Goal: Task Accomplishment & Management: Use online tool/utility

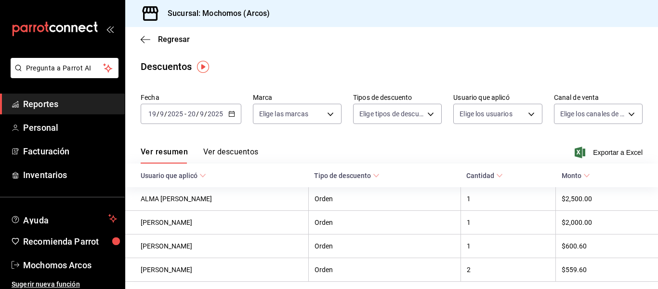
click at [62, 97] on link "Reportes" at bounding box center [62, 103] width 125 height 21
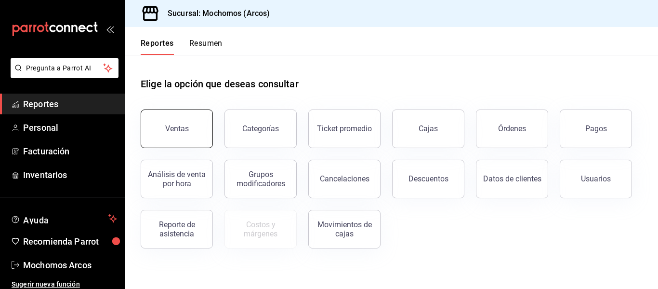
click at [155, 119] on button "Ventas" at bounding box center [177, 128] width 72 height 39
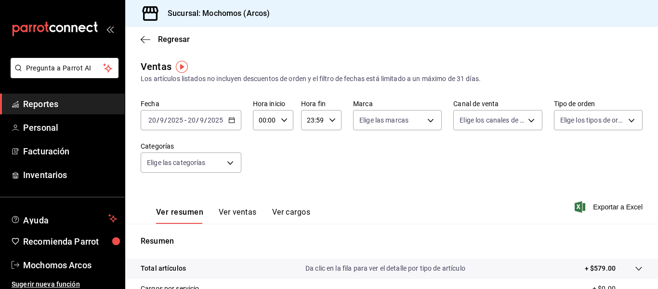
click at [234, 118] on \(Stroke\) "button" at bounding box center [232, 120] width 6 height 5
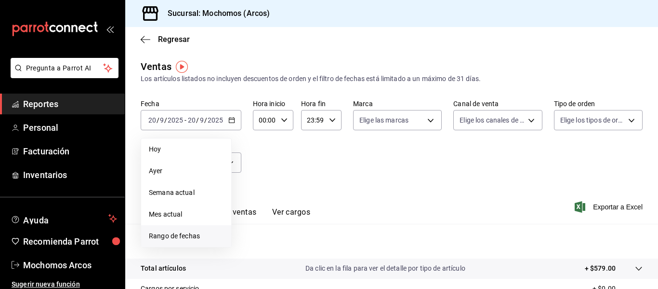
click at [204, 231] on span "Rango de fechas" at bounding box center [186, 236] width 75 height 10
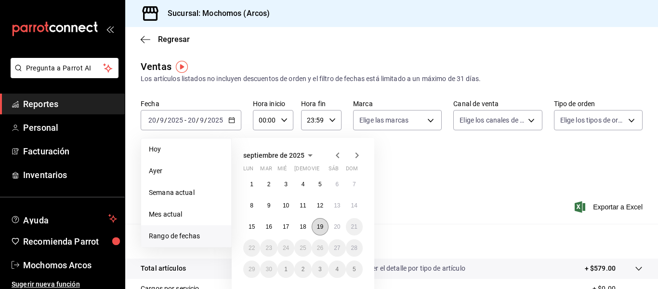
click at [318, 227] on abbr "19" at bounding box center [320, 226] width 6 height 7
click at [334, 228] on abbr "20" at bounding box center [337, 226] width 6 height 7
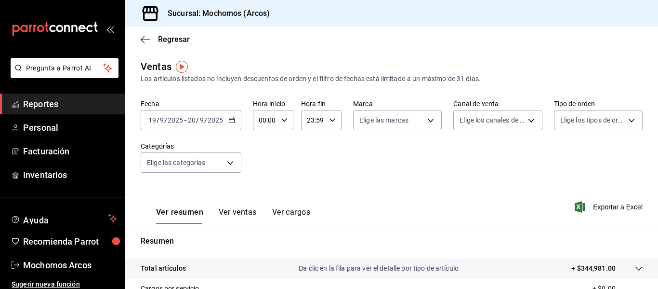
click at [283, 121] on icon "button" at bounding box center [284, 120] width 7 height 7
click at [263, 148] on span "03" at bounding box center [262, 147] width 4 height 8
type input "03:00"
click at [312, 123] on div at bounding box center [329, 144] width 658 height 289
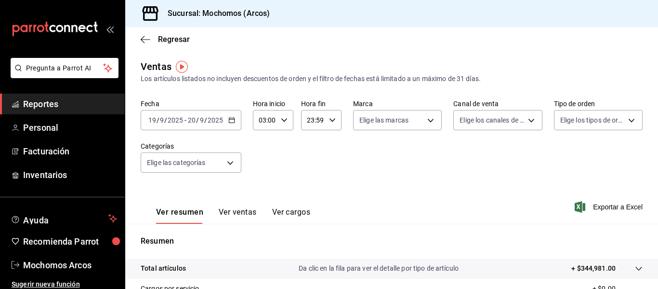
click at [312, 123] on input "23:59" at bounding box center [313, 119] width 24 height 19
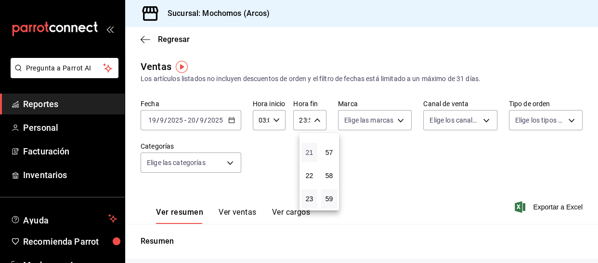
scroll to position [1310, 0]
click at [306, 120] on div at bounding box center [299, 131] width 598 height 263
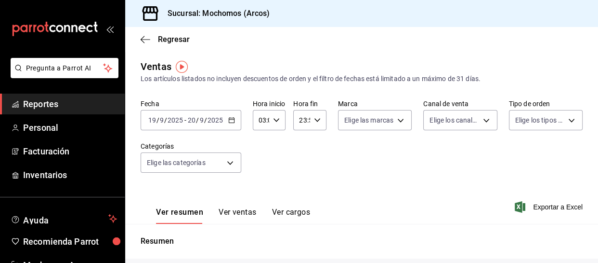
click at [303, 120] on input "23:59" at bounding box center [301, 119] width 17 height 19
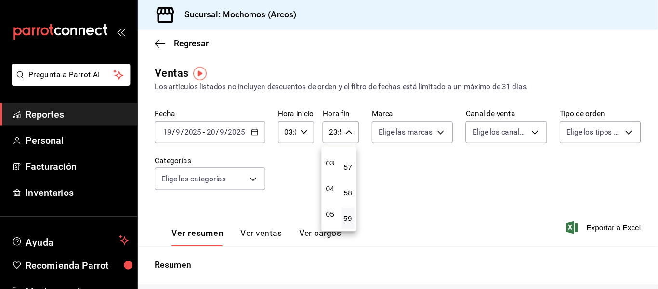
scroll to position [0, 0]
click at [301, 189] on span "02" at bounding box center [300, 191] width 0 height 8
type input "02:59"
click at [364, 172] on div at bounding box center [299, 131] width 598 height 263
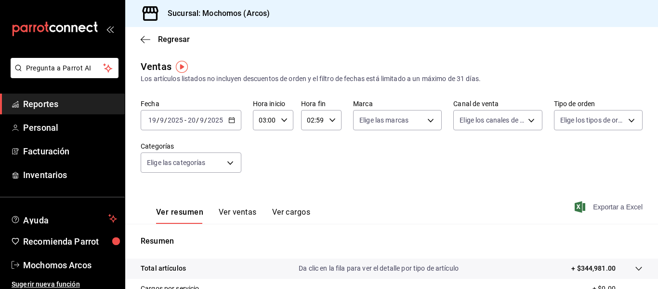
click at [630, 204] on span "Exportar a Excel" at bounding box center [610, 207] width 66 height 12
click at [55, 103] on span "Reportes" at bounding box center [70, 103] width 94 height 13
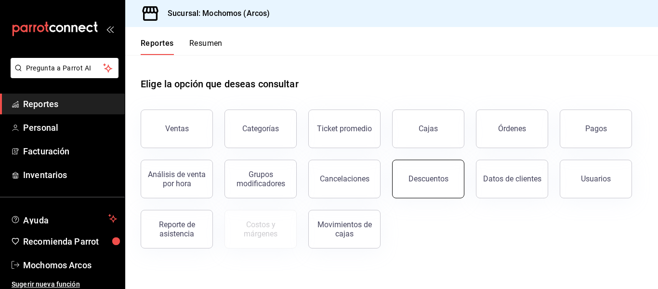
click at [445, 183] on div "Descuentos" at bounding box center [429, 178] width 40 height 9
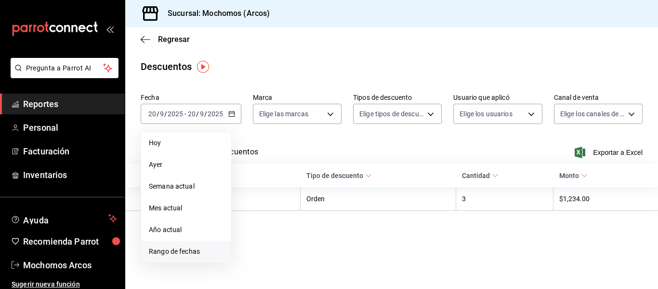
click at [207, 246] on span "Rango de fechas" at bounding box center [186, 251] width 75 height 10
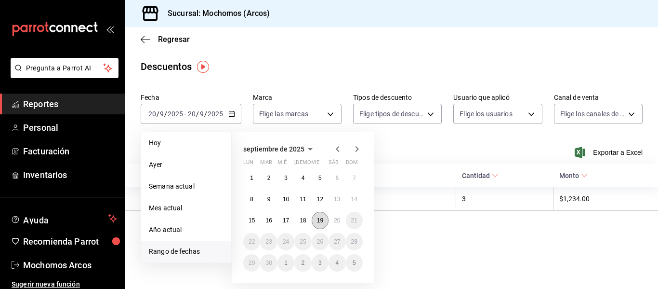
click at [316, 225] on button "19" at bounding box center [320, 220] width 17 height 17
click at [334, 223] on abbr "20" at bounding box center [337, 220] width 6 height 7
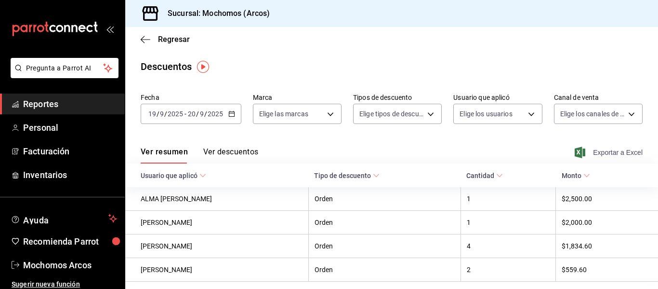
click at [618, 156] on span "Exportar a Excel" at bounding box center [610, 152] width 66 height 12
click at [520, 50] on div "Regresar" at bounding box center [391, 39] width 533 height 25
click at [29, 103] on span "Reportes" at bounding box center [70, 103] width 94 height 13
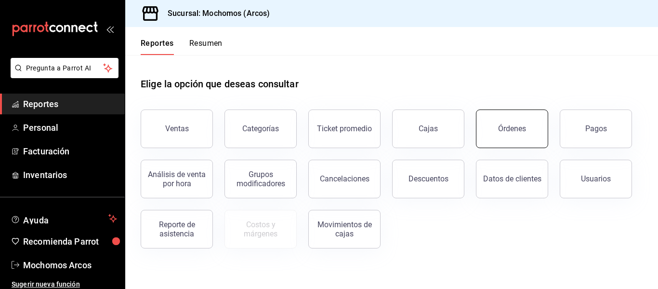
click at [539, 122] on button "Órdenes" at bounding box center [512, 128] width 72 height 39
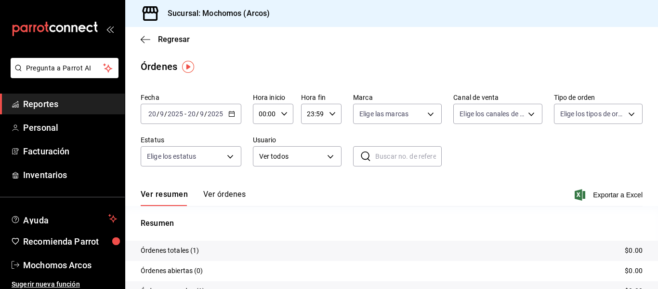
click at [233, 114] on icon "button" at bounding box center [231, 113] width 7 height 7
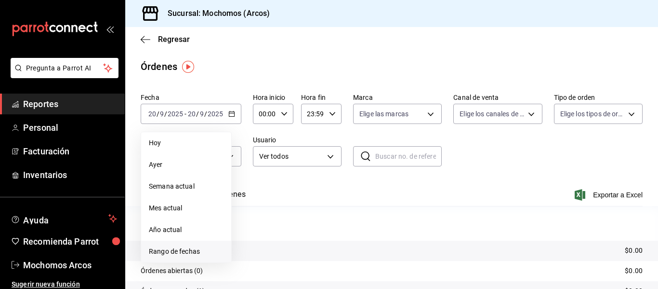
click at [201, 251] on span "Rango de fechas" at bounding box center [186, 251] width 75 height 10
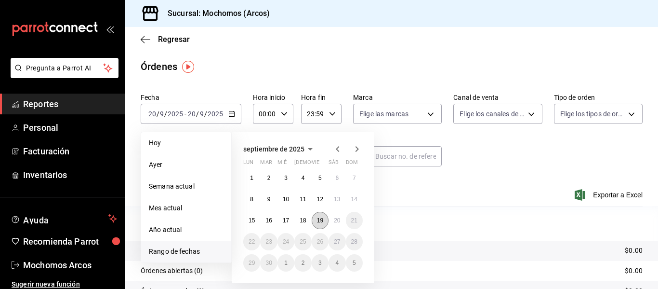
click at [320, 222] on abbr "19" at bounding box center [320, 220] width 6 height 7
click at [339, 222] on abbr "20" at bounding box center [337, 220] width 6 height 7
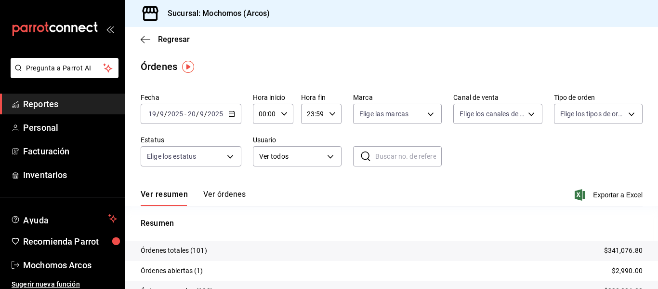
click at [287, 115] on div "00:00 Hora inicio" at bounding box center [273, 114] width 40 height 20
click at [264, 185] on span "02" at bounding box center [262, 185] width 4 height 8
type input "02:00"
click at [332, 122] on div at bounding box center [329, 144] width 658 height 289
click at [331, 115] on icon "button" at bounding box center [332, 113] width 7 height 7
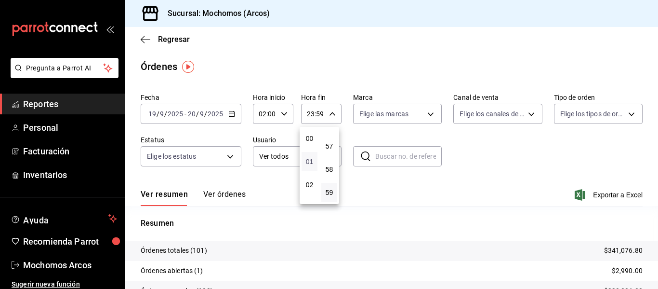
click at [309, 158] on span "01" at bounding box center [309, 162] width 4 height 8
type input "01:59"
click at [505, 157] on div at bounding box center [329, 144] width 658 height 289
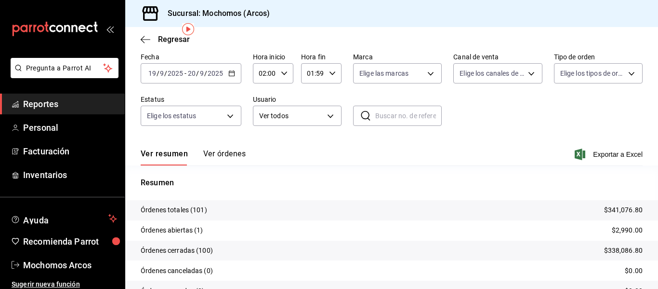
scroll to position [48, 0]
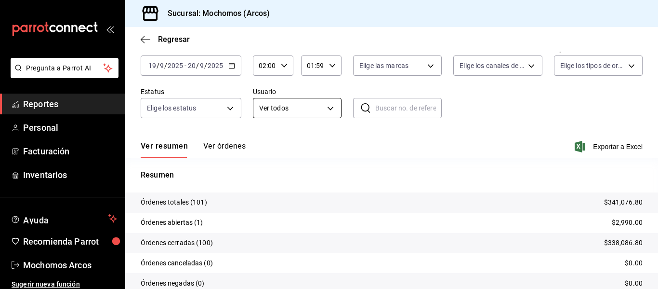
click at [330, 110] on body "Pregunta a Parrot AI Reportes Personal Facturación Inventarios Ayuda Recomienda…" at bounding box center [329, 144] width 658 height 289
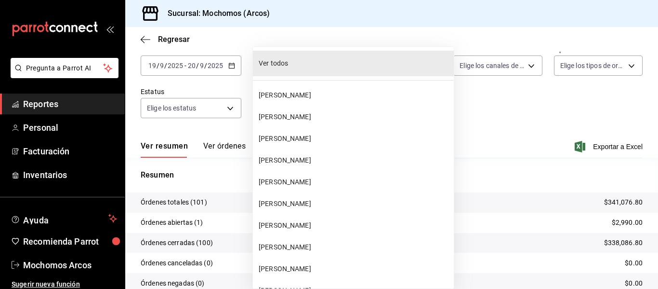
click at [461, 90] on div at bounding box center [329, 144] width 658 height 289
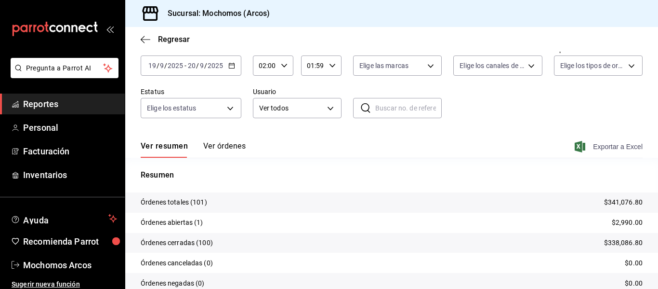
click at [629, 143] on span "Exportar a Excel" at bounding box center [610, 147] width 66 height 12
click at [328, 108] on body "Pregunta a Parrot AI Reportes Personal Facturación Inventarios Ayuda Recomienda…" at bounding box center [329, 144] width 658 height 289
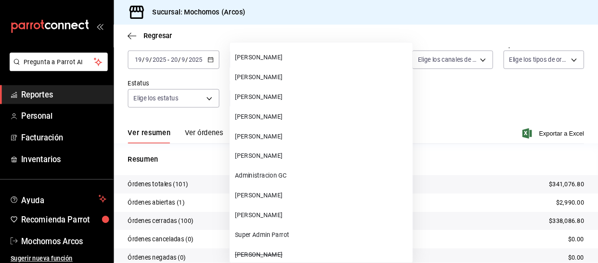
scroll to position [27676, 0]
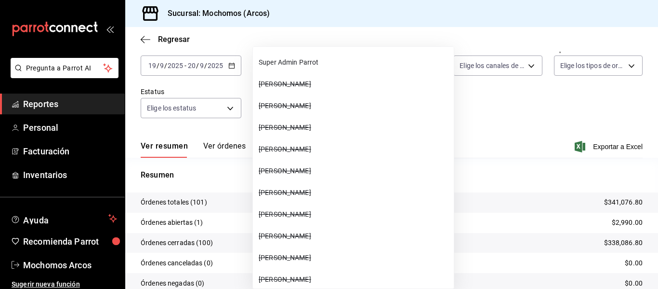
click at [419, 264] on div at bounding box center [329, 144] width 658 height 289
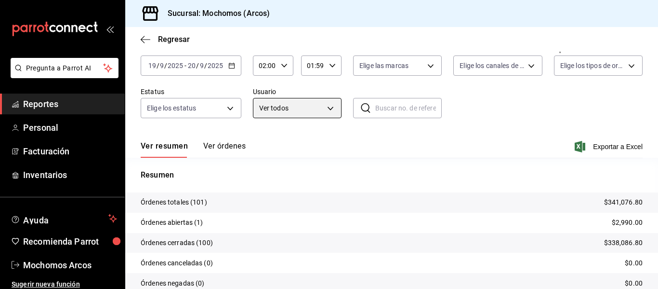
scroll to position [48, 0]
click at [331, 111] on body "Pregunta a Parrot AI Reportes Personal Facturación Inventarios Ayuda Recomienda…" at bounding box center [329, 144] width 658 height 289
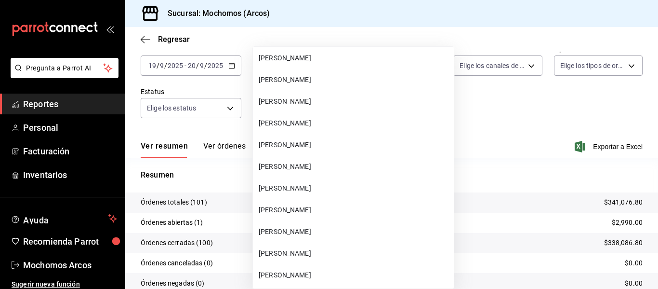
scroll to position [26810, 0]
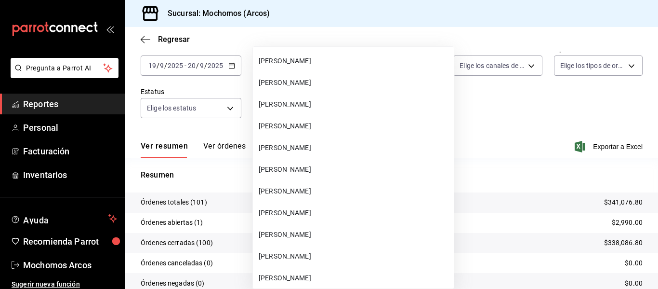
click at [326, 166] on span "MOISES CONSUELO ISIDORO" at bounding box center [354, 169] width 191 height 10
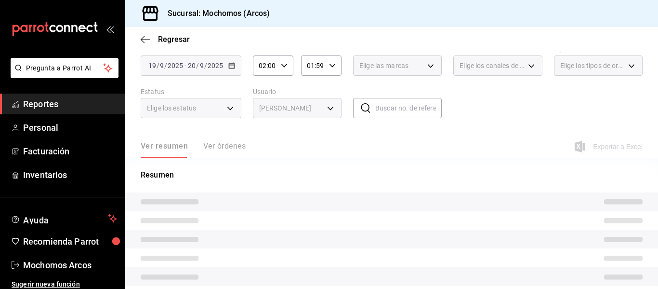
type input "41ffdb9c-5b7a-4440-bd7f-11d0f01a8ea3"
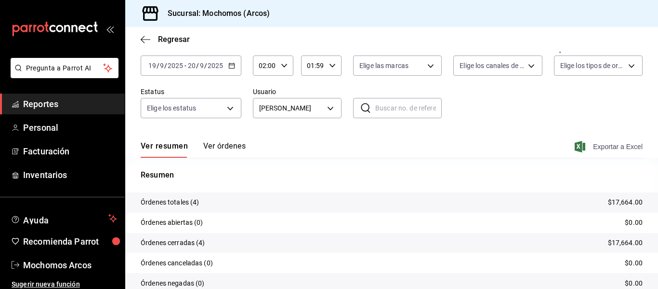
click at [615, 144] on span "Exportar a Excel" at bounding box center [610, 147] width 66 height 12
click at [82, 105] on span "Reportes" at bounding box center [70, 103] width 94 height 13
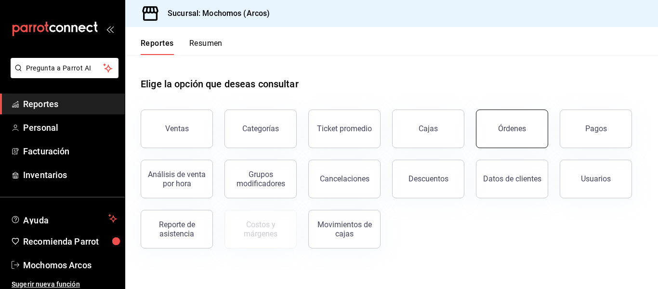
click at [529, 134] on button "Órdenes" at bounding box center [512, 128] width 72 height 39
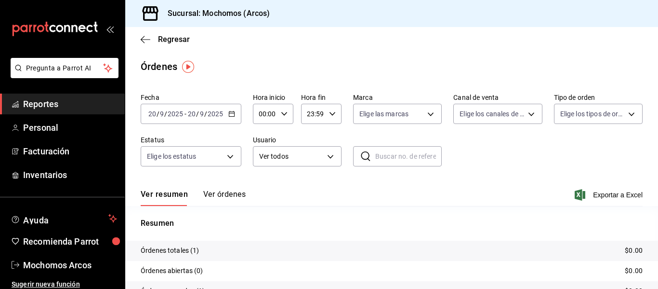
click at [234, 116] on div "2025-09-20 20 / 9 / 2025 - 2025-09-20 20 / 9 / 2025" at bounding box center [191, 114] width 101 height 20
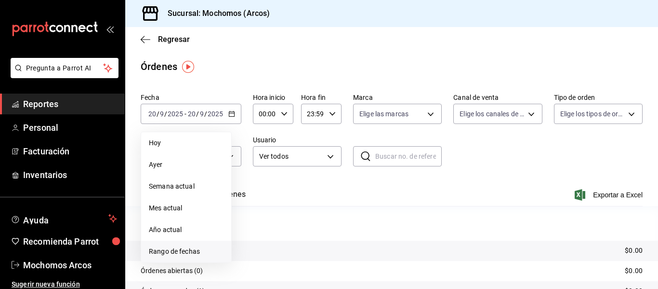
click at [211, 248] on span "Rango de fechas" at bounding box center [186, 251] width 75 height 10
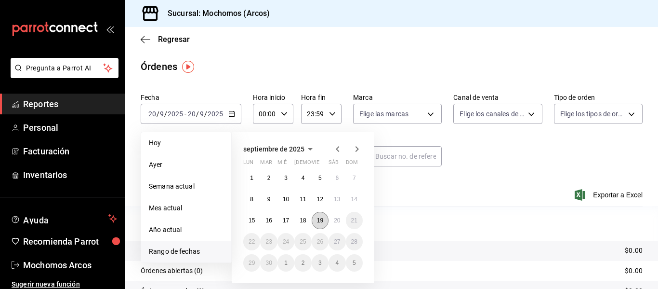
click at [318, 225] on button "19" at bounding box center [320, 220] width 17 height 17
click at [341, 225] on button "20" at bounding box center [337, 220] width 17 height 17
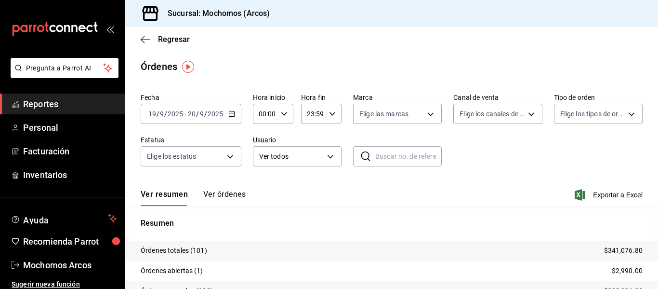
click at [285, 116] on icon "button" at bounding box center [284, 113] width 7 height 7
click at [262, 186] on span "02" at bounding box center [262, 185] width 4 height 8
type input "02:00"
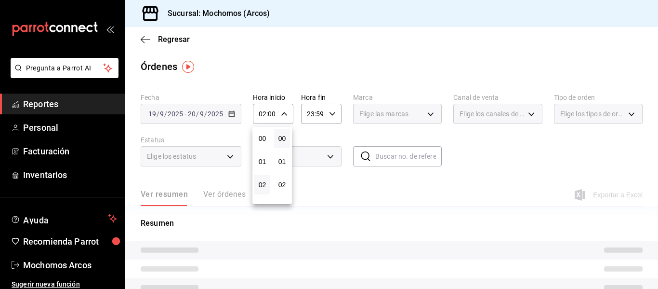
click at [327, 119] on div at bounding box center [329, 144] width 658 height 289
click at [329, 115] on icon "button" at bounding box center [332, 113] width 7 height 7
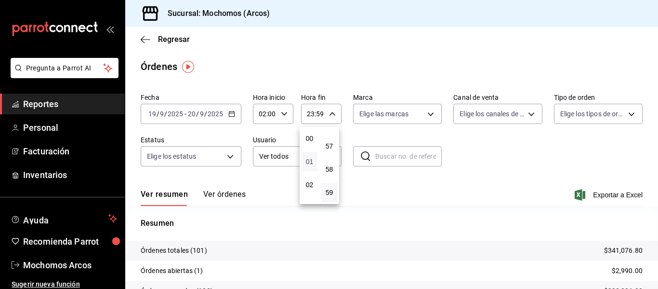
click at [312, 159] on span "01" at bounding box center [309, 162] width 4 height 8
type input "01:59"
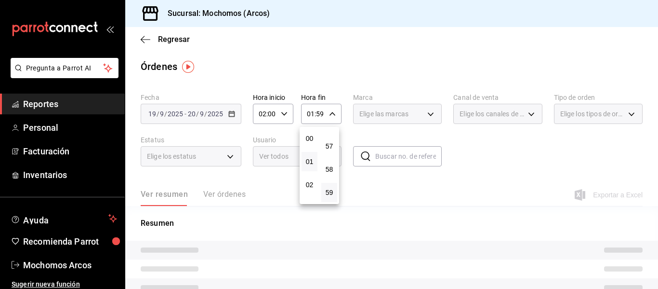
click at [545, 169] on div at bounding box center [329, 144] width 658 height 289
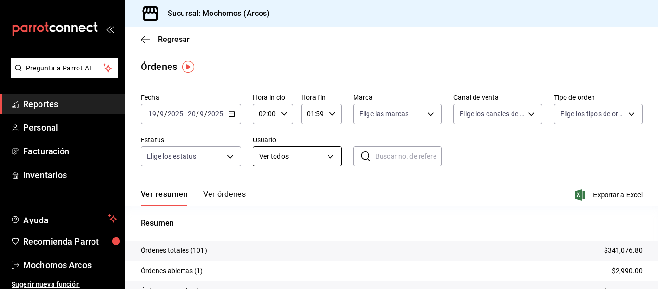
click at [327, 159] on body "Pregunta a Parrot AI Reportes Personal Facturación Inventarios Ayuda Recomienda…" at bounding box center [329, 144] width 658 height 289
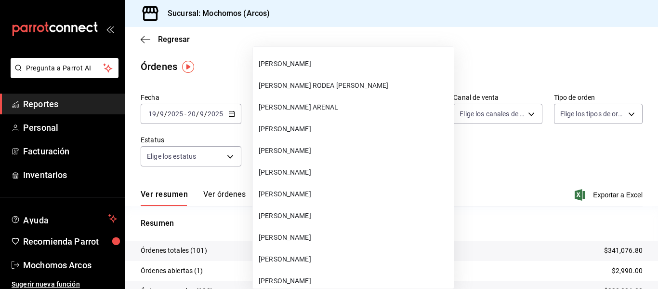
scroll to position [27349, 0]
click at [335, 197] on span "JAZMIN FRANCO CRUZ" at bounding box center [354, 193] width 191 height 10
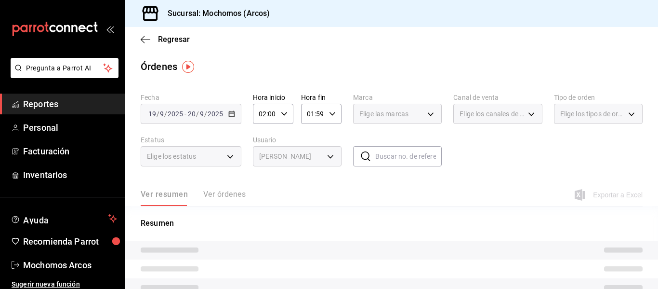
type input "ac71d607-51ac-4bb6-83b6-becd19c6bc9e"
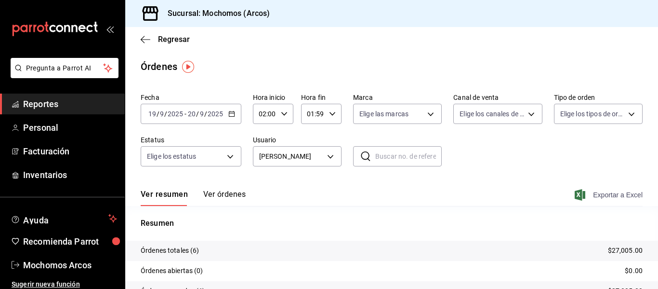
click at [610, 197] on span "Exportar a Excel" at bounding box center [610, 195] width 66 height 12
click at [330, 162] on body "Pregunta a Parrot AI Reportes Personal Facturación Inventarios Ayuda Recomienda…" at bounding box center [329, 144] width 658 height 289
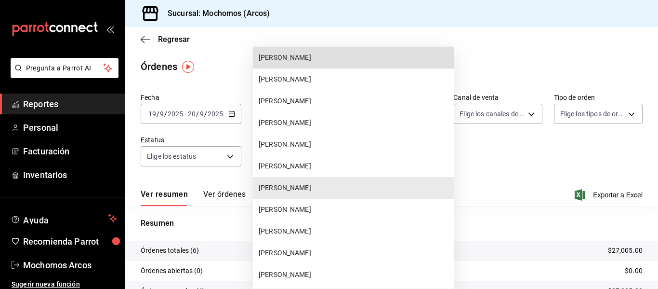
scroll to position [27224, 0]
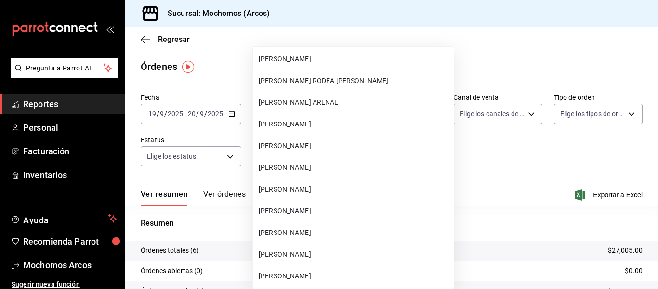
click at [346, 85] on span "ARTURO RODEA BONIFACIO" at bounding box center [354, 81] width 191 height 10
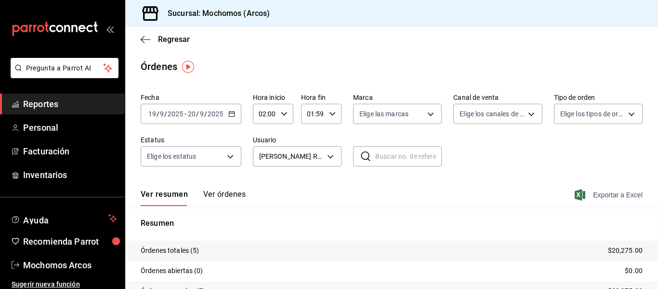
click at [623, 195] on span "Exportar a Excel" at bounding box center [610, 195] width 66 height 12
click at [331, 159] on body "Pregunta a Parrot AI Reportes Personal Facturación Inventarios Ayuda Recomienda…" at bounding box center [329, 144] width 658 height 289
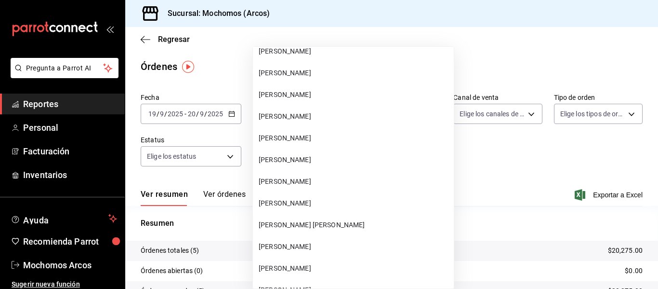
scroll to position [26878, 0]
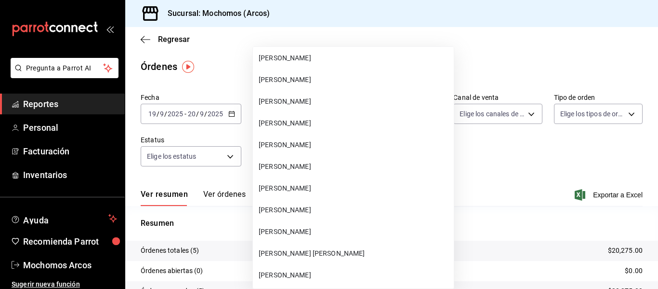
click at [320, 167] on span "GERARDO TOVAR GONZALEZ" at bounding box center [354, 166] width 191 height 10
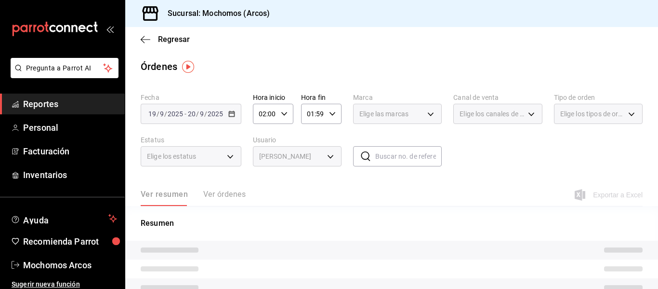
type input "9028ca3e-dcb0-4d8b-a4f0-47f7d8e38e47"
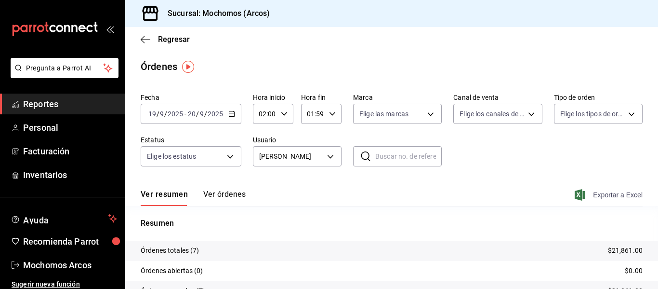
click at [601, 194] on span "Exportar a Excel" at bounding box center [610, 195] width 66 height 12
click at [73, 104] on span "Reportes" at bounding box center [70, 103] width 94 height 13
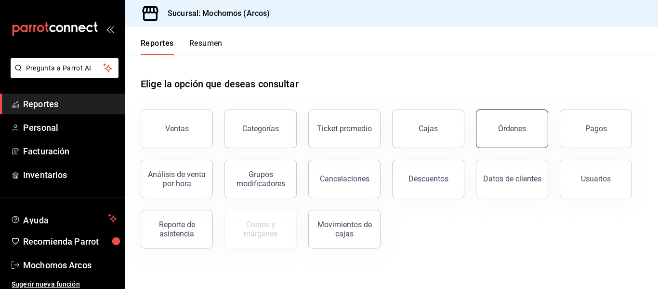
click at [493, 139] on button "Órdenes" at bounding box center [512, 128] width 72 height 39
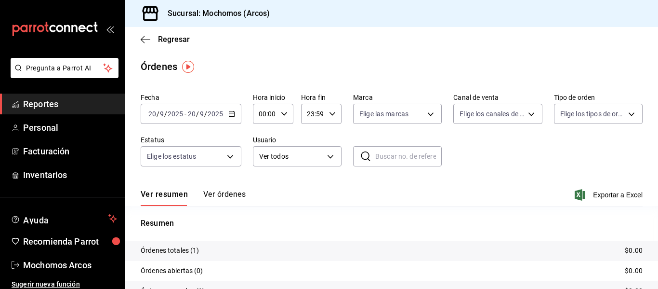
click at [229, 114] on \(Stroke\) "button" at bounding box center [232, 113] width 6 height 5
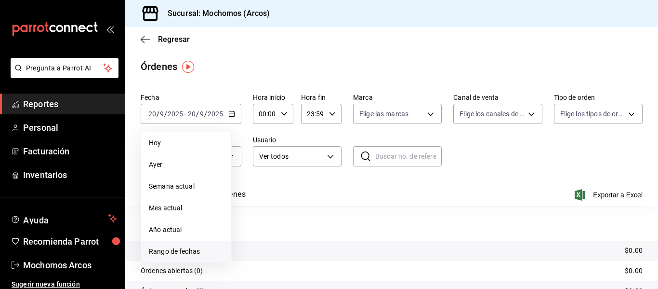
click at [194, 251] on span "Rango de fechas" at bounding box center [186, 251] width 75 height 10
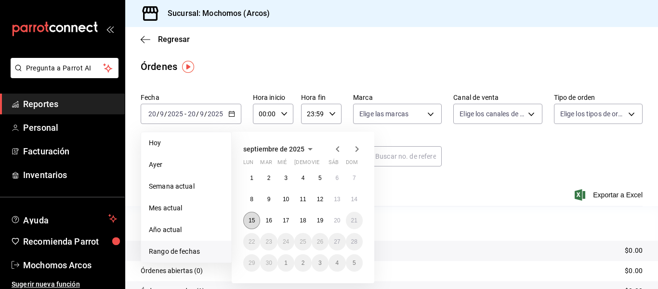
click at [253, 218] on abbr "15" at bounding box center [252, 220] width 6 height 7
click at [342, 220] on button "20" at bounding box center [337, 220] width 17 height 17
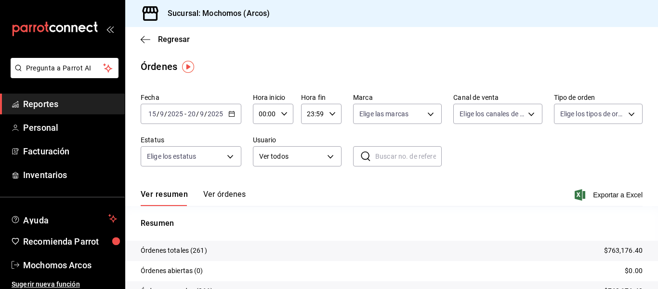
click at [286, 112] on icon "button" at bounding box center [284, 113] width 7 height 7
click at [264, 186] on span "02" at bounding box center [262, 185] width 4 height 8
type input "02:00"
click at [331, 116] on div at bounding box center [329, 144] width 658 height 289
click at [331, 116] on icon "button" at bounding box center [332, 113] width 7 height 7
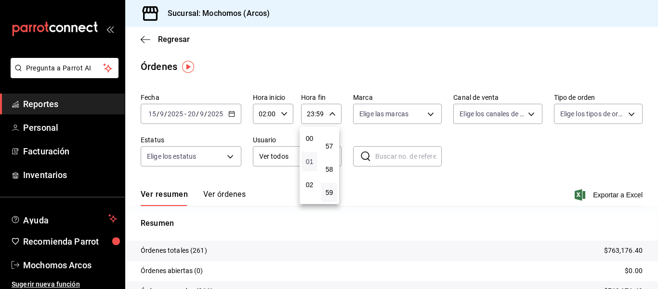
click at [312, 159] on span "01" at bounding box center [309, 162] width 4 height 8
type input "01:59"
click at [497, 171] on div at bounding box center [329, 144] width 658 height 289
click at [325, 158] on body "Pregunta a Parrot AI Reportes Personal Facturación Inventarios Ayuda Recomienda…" at bounding box center [329, 144] width 658 height 289
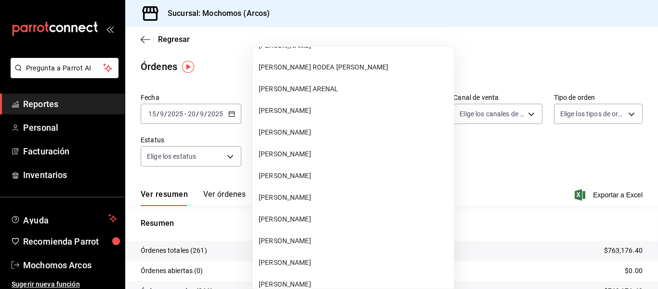
scroll to position [27237, 0]
click at [330, 71] on span "ARTURO RODEA BONIFACIO" at bounding box center [354, 68] width 191 height 10
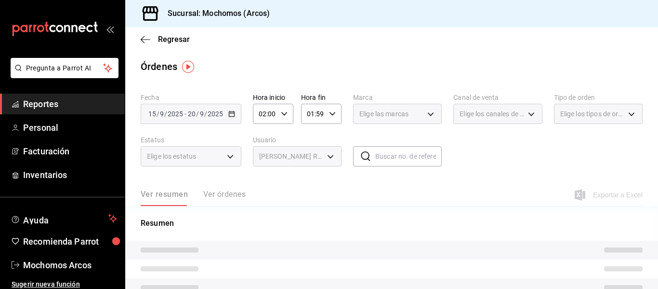
type input "b17dfec6-1d31-4a9c-a4ff-8f06f7d5546b"
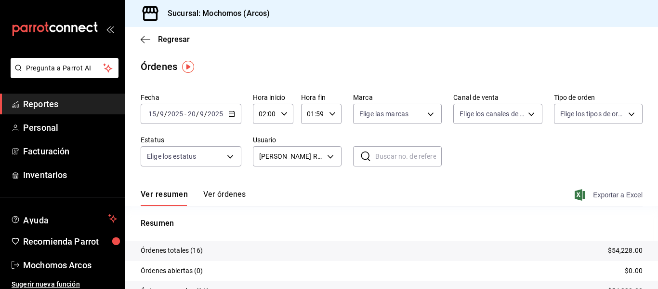
click at [616, 194] on span "Exportar a Excel" at bounding box center [610, 195] width 66 height 12
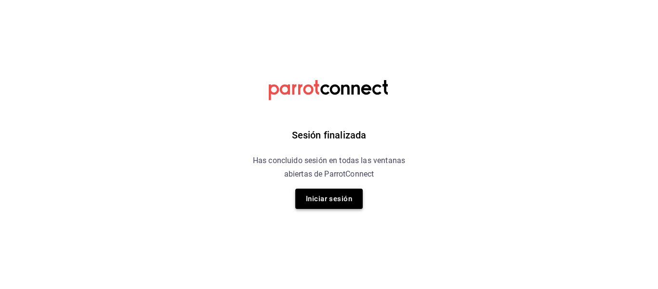
click at [357, 196] on button "Iniciar sesión" at bounding box center [328, 198] width 67 height 20
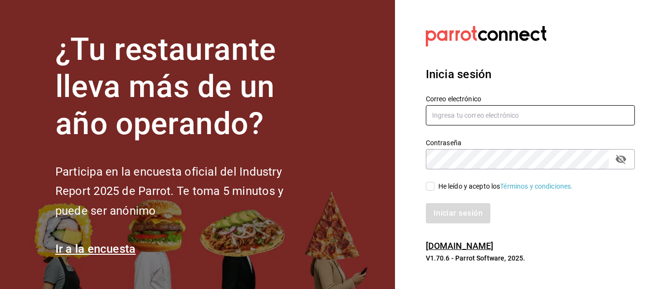
type input "[EMAIL_ADDRESS][DOMAIN_NAME]"
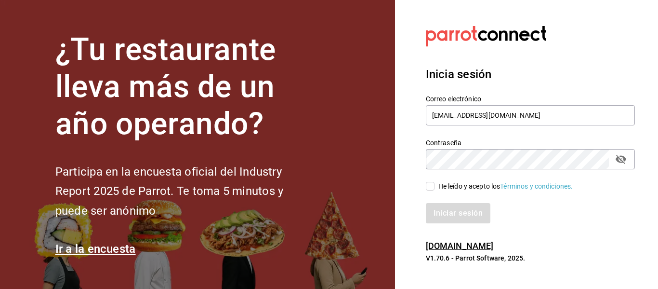
click at [431, 186] on input "He leído y acepto los Términos y condiciones." at bounding box center [430, 186] width 9 height 9
checkbox input "true"
click at [454, 210] on button "Iniciar sesión" at bounding box center [459, 213] width 66 height 20
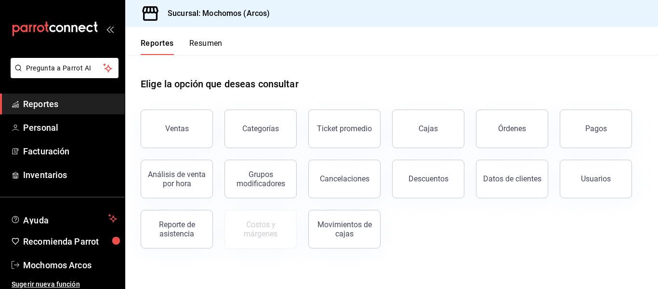
scroll to position [4, 0]
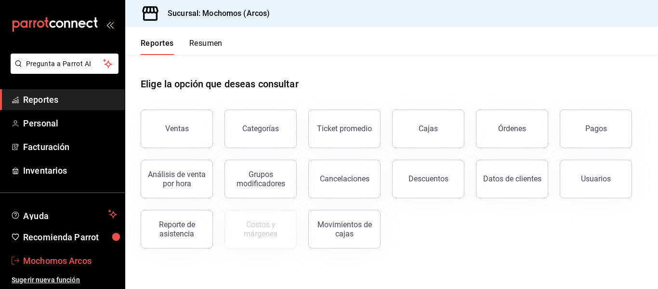
click at [48, 259] on span "Mochomos Arcos" at bounding box center [70, 260] width 94 height 13
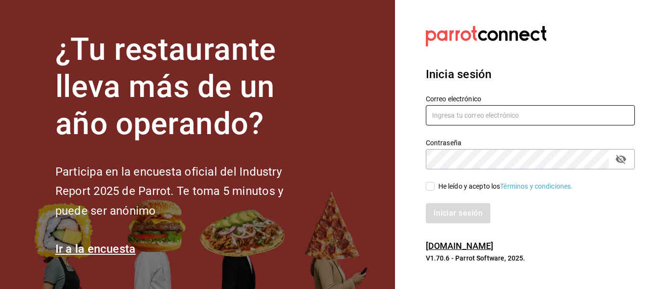
type input "[EMAIL_ADDRESS][DOMAIN_NAME]"
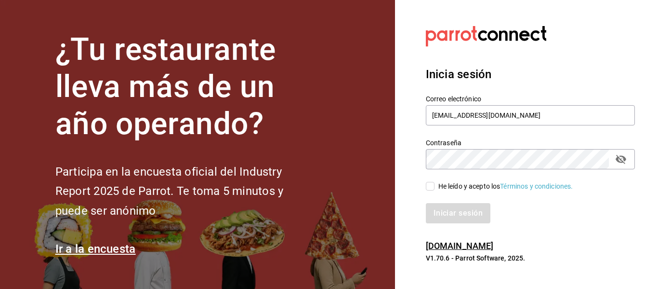
click at [626, 163] on icon "passwordField" at bounding box center [621, 159] width 12 height 12
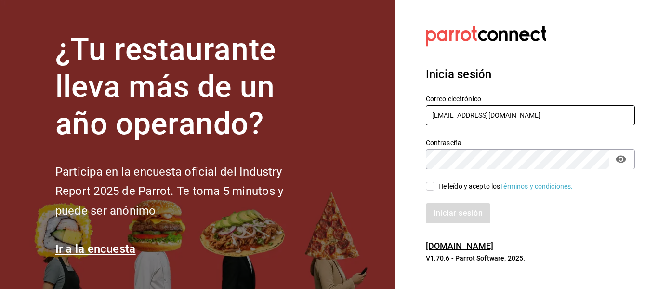
drag, startPoint x: 571, startPoint y: 118, endPoint x: 375, endPoint y: 116, distance: 196.6
click at [375, 116] on div "¿Tu restaurante lleva más de un año operando? Participa en la encuesta oficial …" at bounding box center [329, 144] width 658 height 289
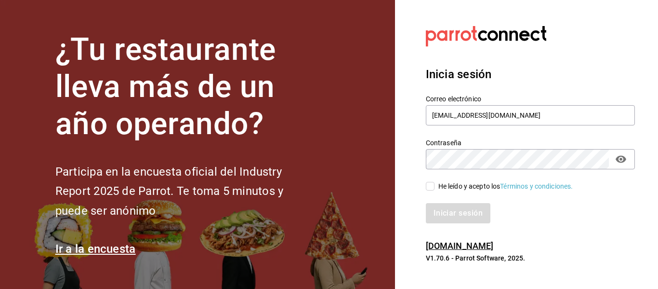
click at [417, 162] on div "Contraseña Contraseña" at bounding box center [524, 148] width 221 height 42
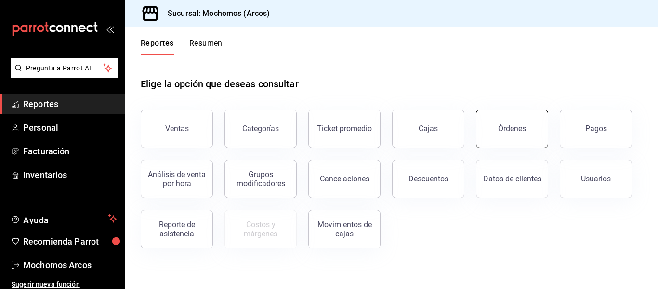
click at [510, 134] on button "Órdenes" at bounding box center [512, 128] width 72 height 39
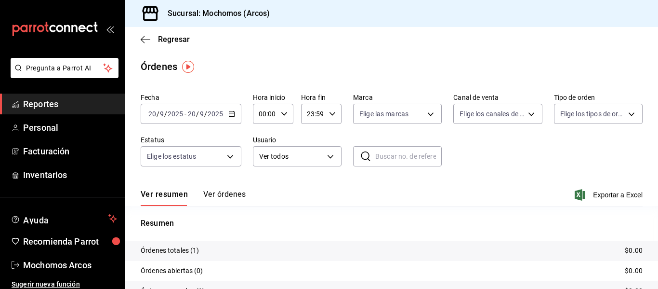
click at [234, 114] on \(Stroke\) "button" at bounding box center [232, 113] width 6 height 5
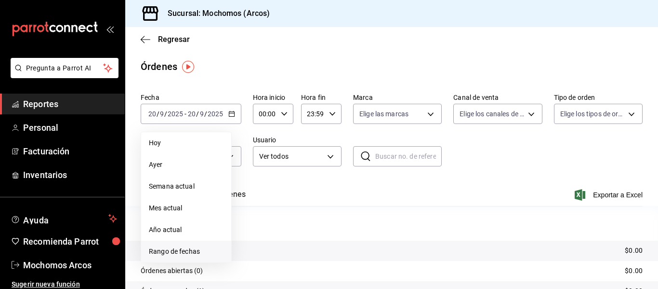
click at [204, 246] on span "Rango de fechas" at bounding box center [186, 251] width 75 height 10
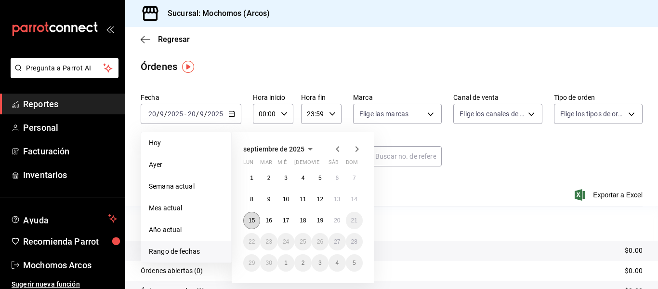
click at [249, 222] on abbr "15" at bounding box center [252, 220] width 6 height 7
click at [337, 224] on button "20" at bounding box center [337, 220] width 17 height 17
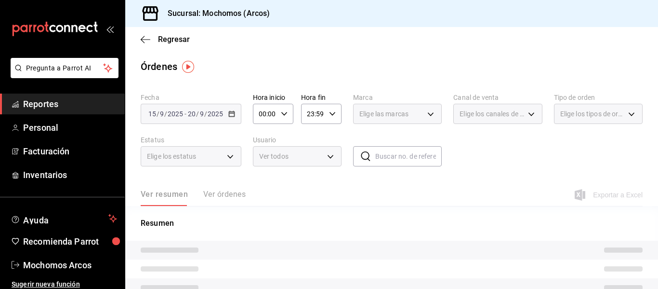
click at [283, 116] on icon "button" at bounding box center [284, 113] width 7 height 7
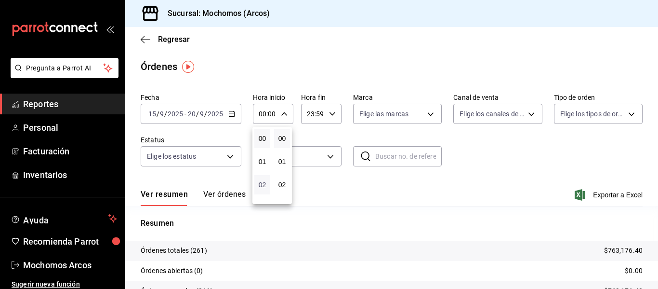
click at [265, 185] on span "02" at bounding box center [262, 185] width 4 height 8
type input "02:00"
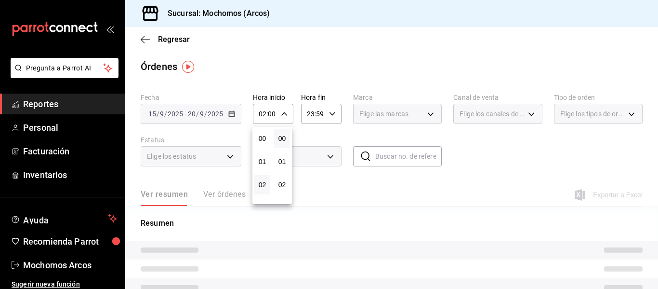
click at [322, 117] on div at bounding box center [329, 144] width 658 height 289
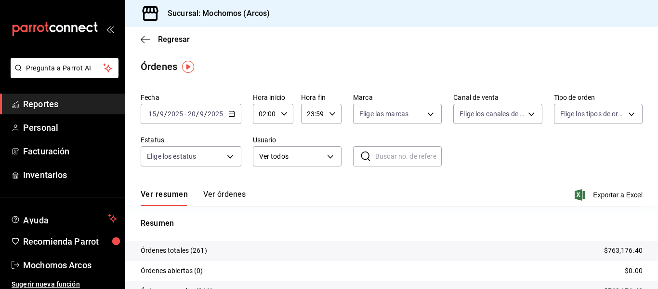
click at [330, 115] on icon "button" at bounding box center [332, 113] width 7 height 7
click at [311, 161] on span "01" at bounding box center [309, 162] width 4 height 8
type input "01:59"
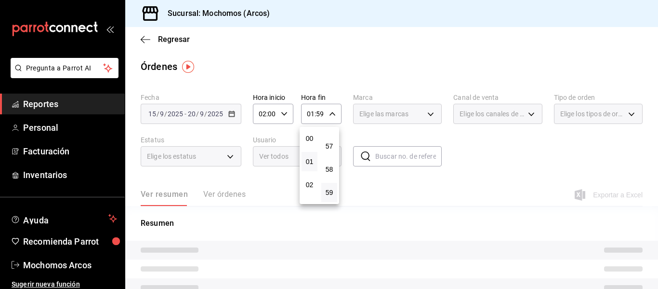
click at [474, 161] on div at bounding box center [329, 144] width 658 height 289
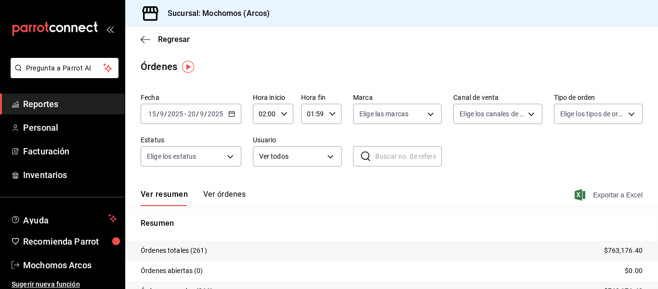
click at [600, 195] on span "Exportar a Excel" at bounding box center [610, 195] width 66 height 12
click at [579, 164] on div "Fecha 2025-09-15 15 / 9 / 2025 - 2025-09-20 20 / 9 / 2025 Hora inicio 02:00 Hor…" at bounding box center [392, 133] width 502 height 89
click at [332, 153] on body "Pregunta a Parrot AI Reportes Personal Facturación Inventarios Ayuda Recomienda…" at bounding box center [329, 144] width 658 height 289
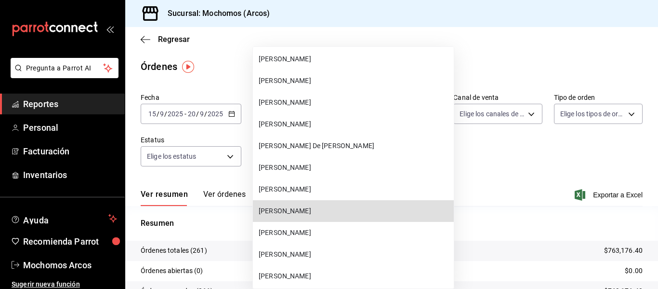
scroll to position [27029, 0]
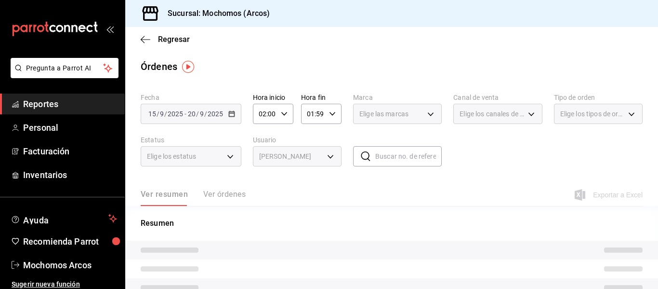
type input "fd312710-a81e-4450-8ee9-5fa7db1aea5c"
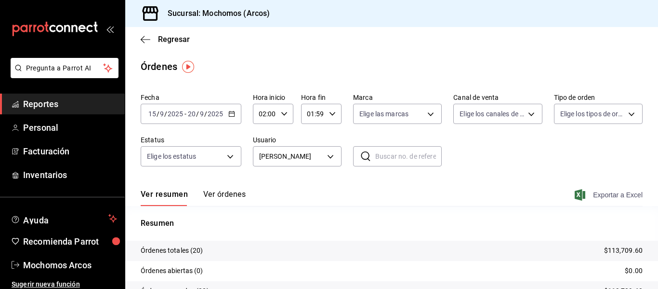
click at [621, 191] on span "Exportar a Excel" at bounding box center [610, 195] width 66 height 12
click at [331, 160] on body "Pregunta a Parrot AI Reportes Personal Facturación Inventarios Ayuda Recomienda…" at bounding box center [329, 144] width 658 height 289
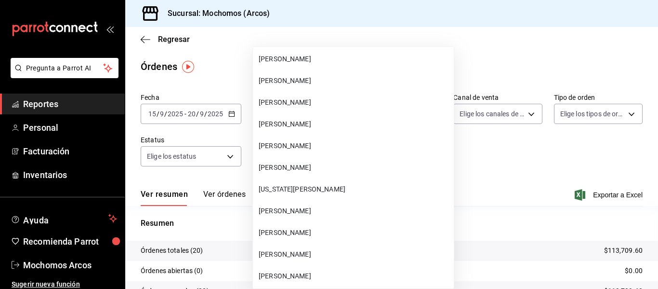
scroll to position [27007, 0]
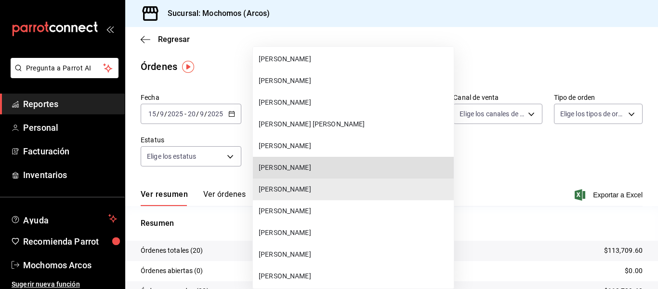
click at [337, 169] on span "VERONICA MARTINEZ QUIROZ" at bounding box center [354, 167] width 191 height 10
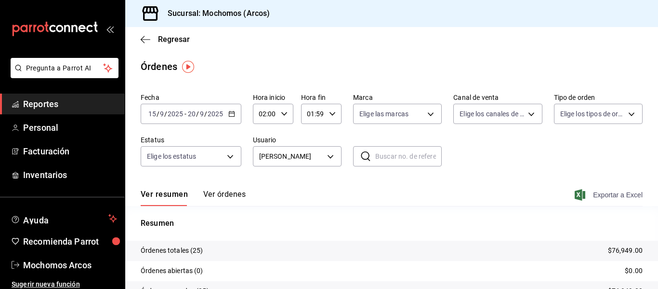
click at [610, 194] on span "Exportar a Excel" at bounding box center [610, 195] width 66 height 12
click at [333, 157] on body "Pregunta a Parrot AI Reportes Personal Facturación Inventarios Ayuda Recomienda…" at bounding box center [329, 144] width 658 height 289
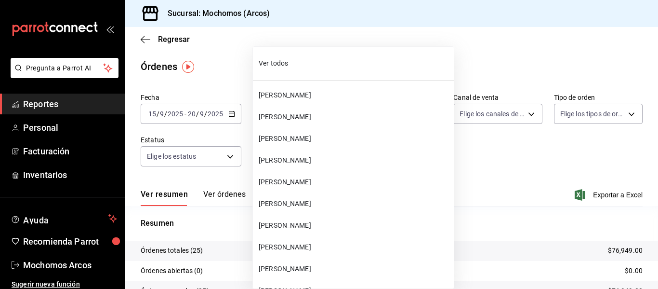
scroll to position [27007, 0]
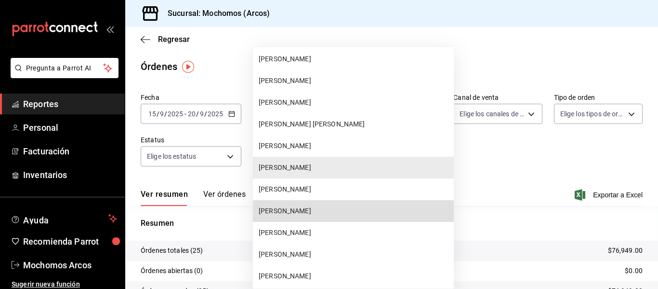
click at [336, 207] on span "JOSE EDUARDO RODRIGUEZ PEREZ" at bounding box center [354, 211] width 191 height 10
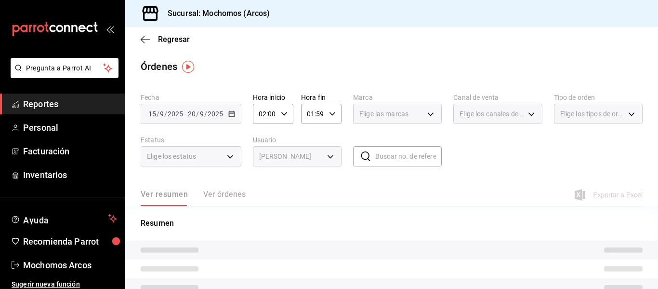
type input "a29768ac-7bf8-4da4-b6b7-7e8f8f12ae06"
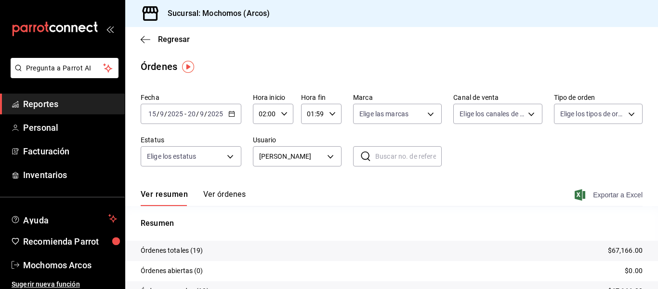
click at [609, 194] on span "Exportar a Excel" at bounding box center [610, 195] width 66 height 12
click at [609, 192] on span "Exportar a Excel" at bounding box center [610, 195] width 66 height 12
click at [330, 159] on body "Pregunta a Parrot AI Reportes Personal Facturación Inventarios Ayuda Recomienda…" at bounding box center [329, 144] width 658 height 289
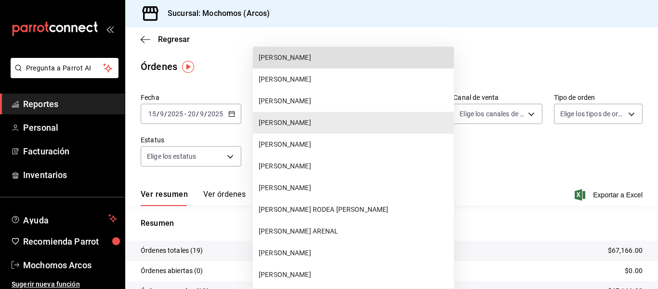
scroll to position [26964, 0]
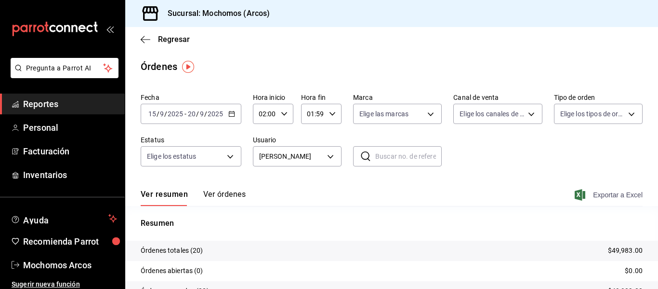
click at [601, 196] on span "Exportar a Excel" at bounding box center [610, 195] width 66 height 12
click at [330, 160] on body "Pregunta a Parrot AI Reportes Personal Facturación Inventarios Ayuda Recomienda…" at bounding box center [329, 144] width 658 height 289
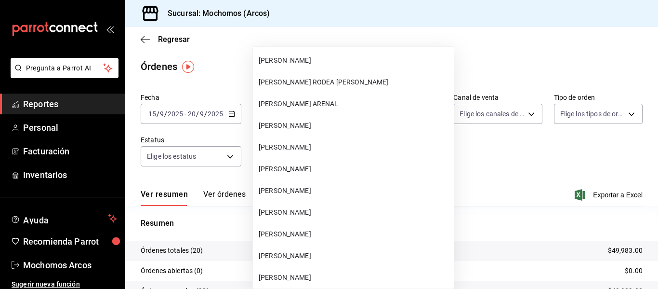
scroll to position [27354, 0]
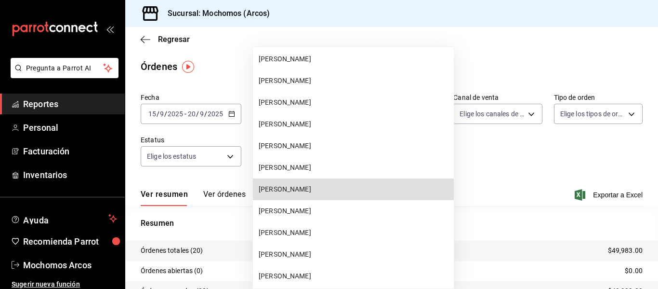
click at [335, 186] on span "JAZMIN FRANCO CRUZ" at bounding box center [354, 189] width 191 height 10
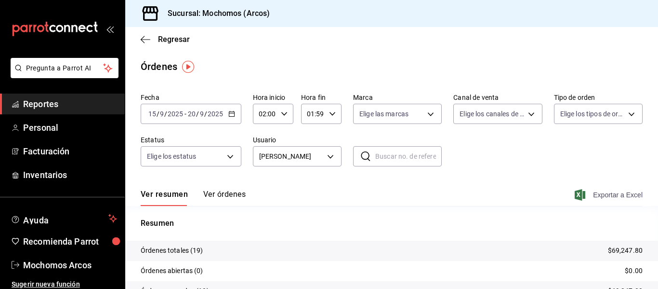
click at [602, 194] on span "Exportar a Excel" at bounding box center [610, 195] width 66 height 12
click at [333, 157] on body "Pregunta a Parrot AI Reportes Personal Facturación Inventarios Ayuda Recomienda…" at bounding box center [329, 144] width 658 height 289
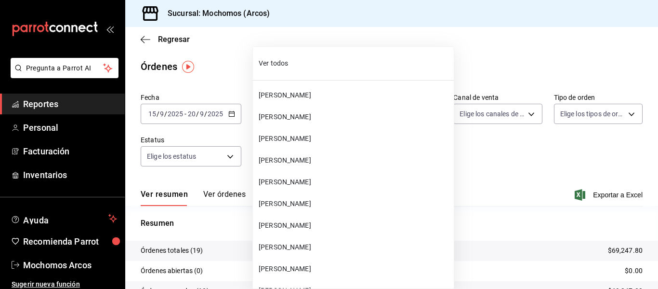
scroll to position [27376, 0]
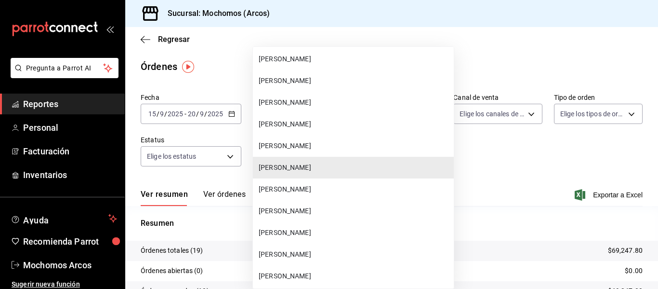
click at [361, 83] on span "JESUS ALEJANDRO RODRIGUEZ ESPINOSA" at bounding box center [354, 81] width 191 height 10
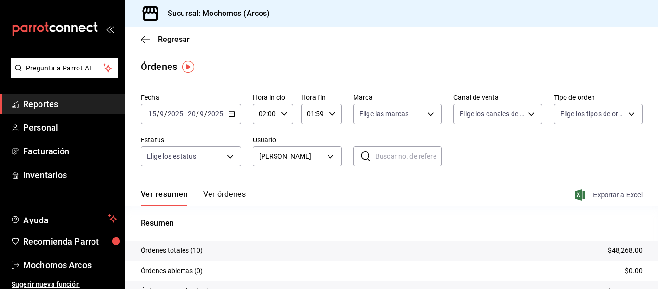
click at [606, 193] on span "Exportar a Excel" at bounding box center [610, 195] width 66 height 12
click at [324, 159] on body "Pregunta a Parrot AI Reportes Personal Facturación Inventarios Ayuda Recomienda…" at bounding box center [329, 144] width 658 height 289
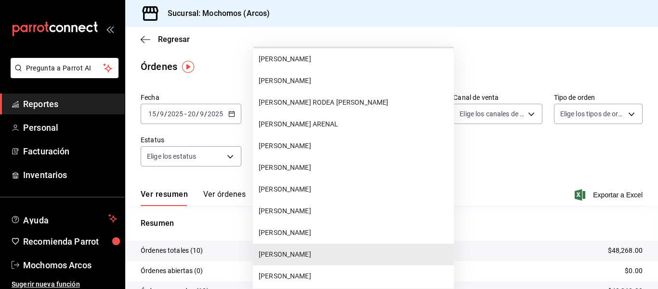
scroll to position [27050, 0]
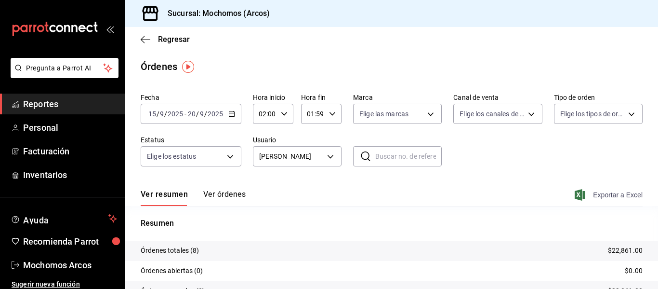
click at [596, 192] on span "Exportar a Excel" at bounding box center [610, 195] width 66 height 12
click at [329, 156] on body "Pregunta a Parrot AI Reportes Personal Facturación Inventarios Ayuda Recomienda…" at bounding box center [329, 144] width 658 height 289
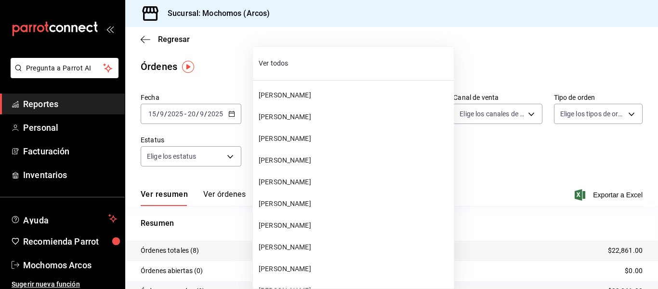
scroll to position [26942, 0]
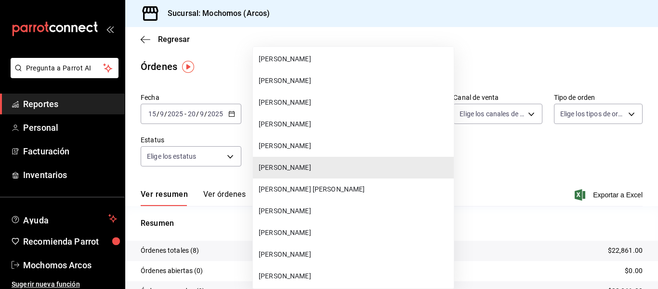
click at [335, 183] on li "MIGUEL ANGEL LINARES FORTINO" at bounding box center [353, 189] width 201 height 22
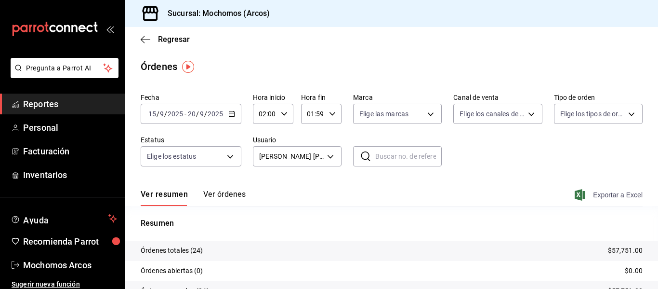
click at [595, 194] on span "Exportar a Excel" at bounding box center [610, 195] width 66 height 12
click at [330, 158] on body "Pregunta a Parrot AI Reportes Personal Facturación Inventarios Ayuda Recomienda…" at bounding box center [329, 144] width 658 height 289
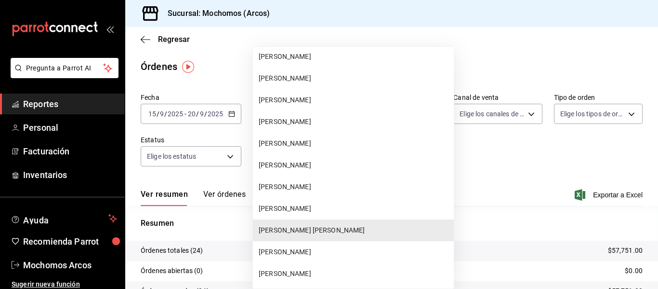
scroll to position [26902, 0]
click at [342, 73] on span "MOISES CONSUELO ISIDORO" at bounding box center [354, 77] width 191 height 10
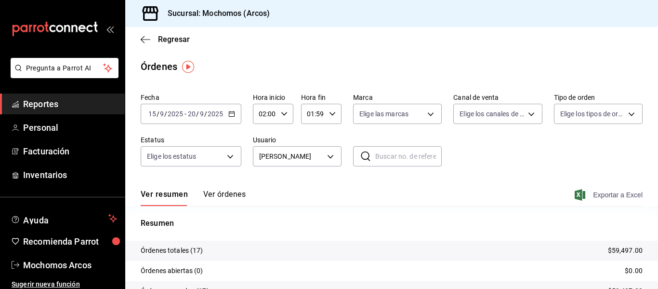
click at [608, 197] on span "Exportar a Excel" at bounding box center [610, 195] width 66 height 12
click at [328, 160] on body "Pregunta a Parrot AI Reportes Personal Facturación Inventarios Ayuda Recomienda…" at bounding box center [329, 144] width 658 height 289
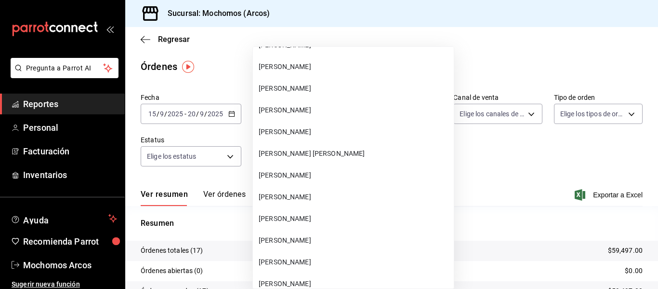
scroll to position [27029, 0]
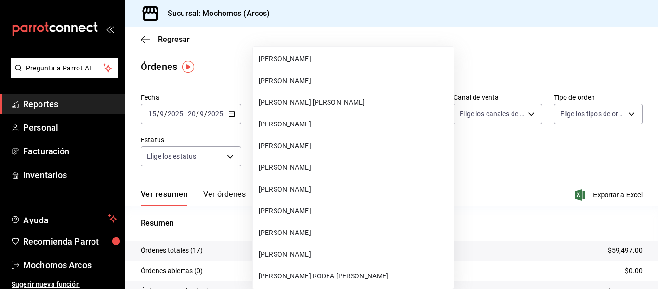
click at [338, 124] on span "ALDO ULICES BARTOLO ESTRADA" at bounding box center [354, 124] width 191 height 10
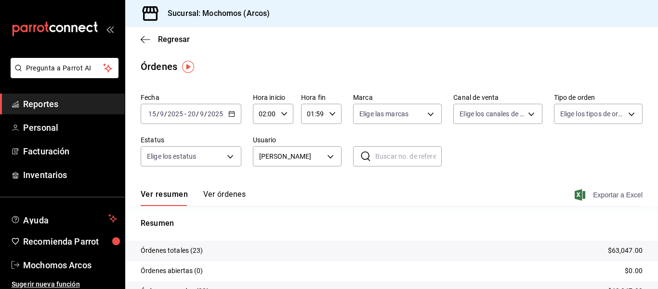
click at [602, 194] on span "Exportar a Excel" at bounding box center [610, 195] width 66 height 12
click at [331, 159] on body "Pregunta a Parrot AI Reportes Personal Facturación Inventarios Ayuda Recomienda…" at bounding box center [329, 144] width 658 height 289
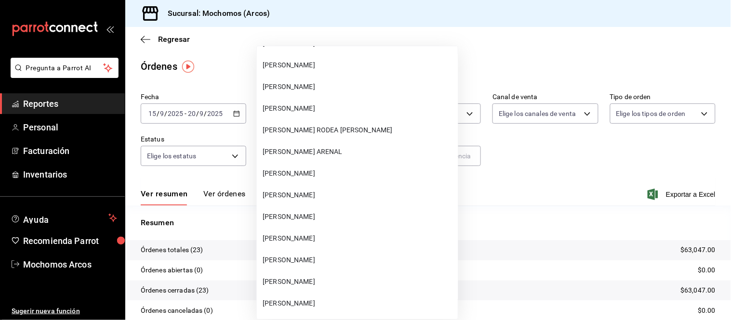
scroll to position [27174, 0]
click at [342, 212] on span "SAUL IVAN CHAVEZ MONROY" at bounding box center [358, 217] width 191 height 10
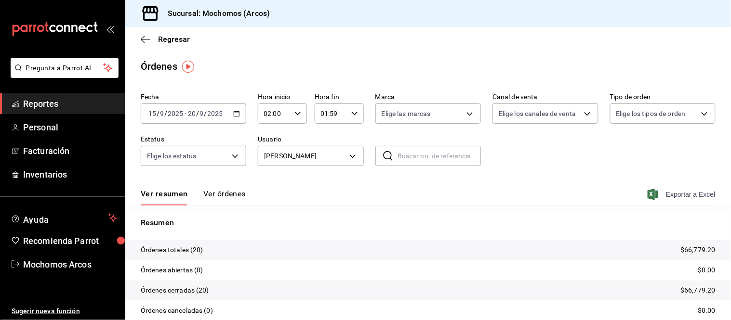
click at [658, 196] on span "Exportar a Excel" at bounding box center [682, 195] width 66 height 12
click at [234, 113] on \(Stroke\) "button" at bounding box center [236, 113] width 5 height 0
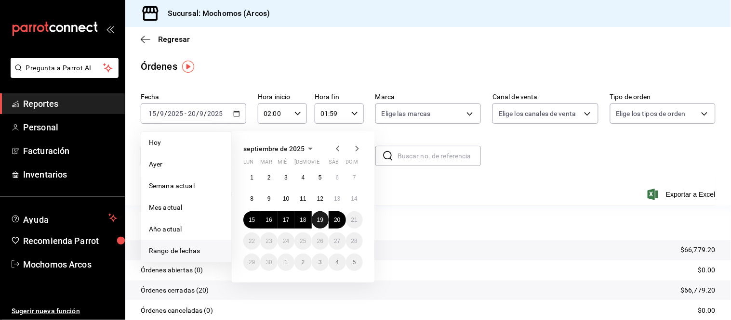
click at [324, 218] on button "19" at bounding box center [320, 220] width 17 height 17
click at [339, 220] on abbr "20" at bounding box center [337, 220] width 6 height 7
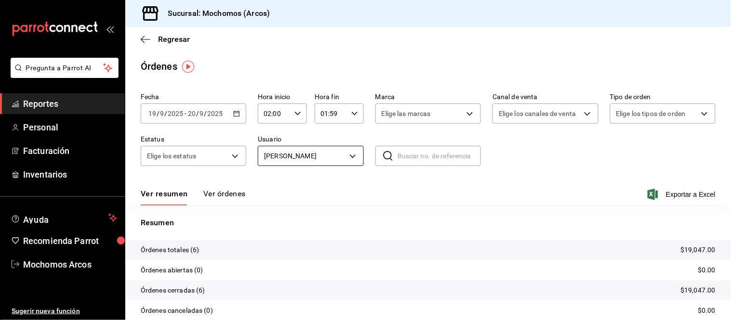
click at [350, 159] on body "Pregunta a Parrot AI Reportes Personal Facturación Inventarios Ayuda Recomienda…" at bounding box center [365, 160] width 731 height 320
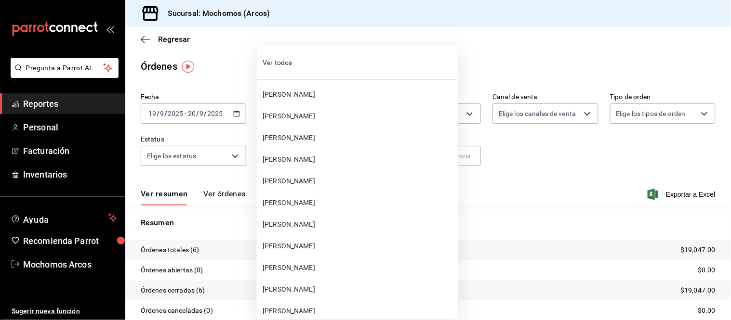
scroll to position [27176, 0]
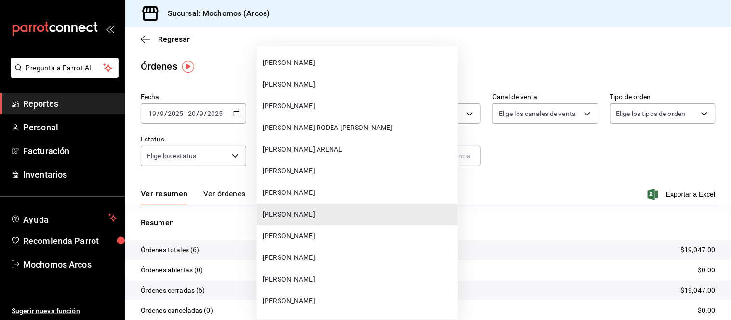
click at [326, 275] on span "JESUS ALEJANDRO RODRIGUEZ ESPINOSA" at bounding box center [358, 280] width 191 height 10
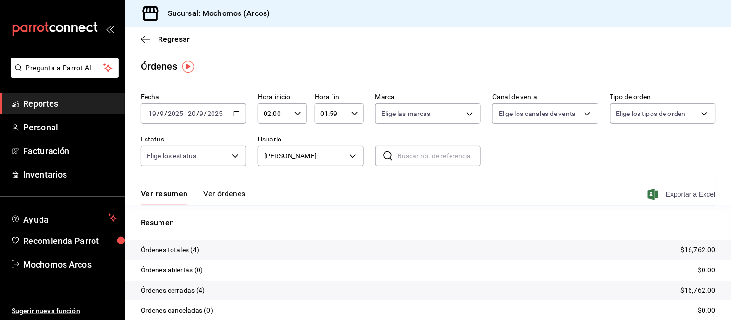
click at [658, 196] on span "Exportar a Excel" at bounding box center [682, 195] width 66 height 12
click at [237, 117] on icon "button" at bounding box center [236, 113] width 7 height 7
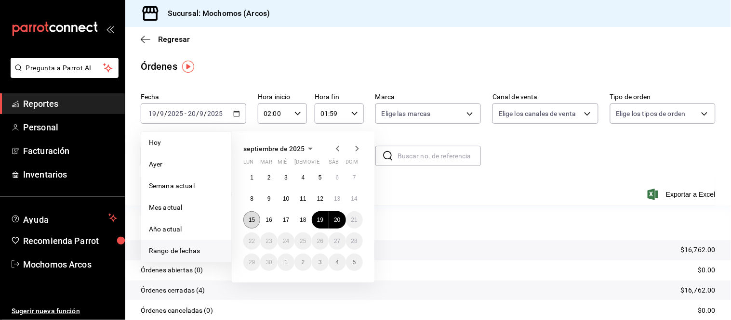
click at [254, 220] on abbr "15" at bounding box center [252, 220] width 6 height 7
click at [337, 221] on abbr "20" at bounding box center [337, 220] width 6 height 7
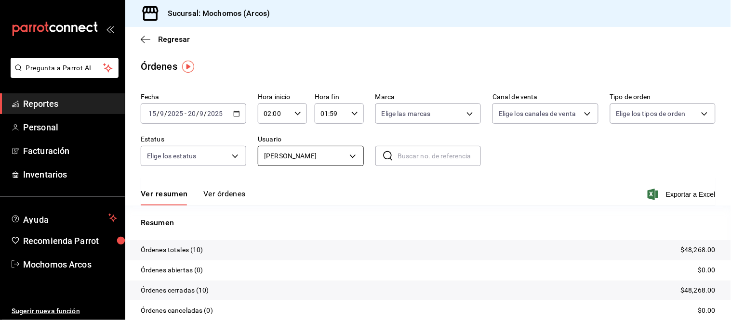
click at [350, 157] on body "Pregunta a Parrot AI Reportes Personal Facturación Inventarios Ayuda Recomienda…" at bounding box center [365, 160] width 731 height 320
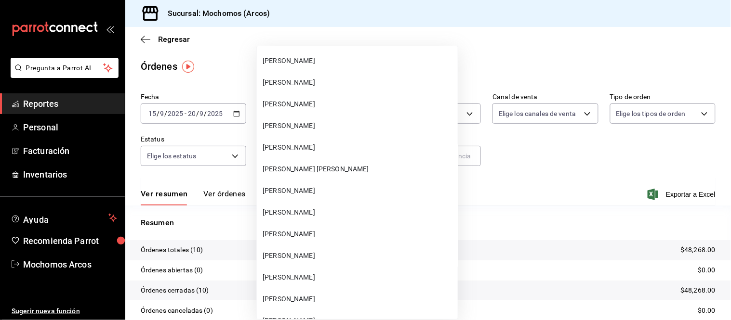
scroll to position [26947, 0]
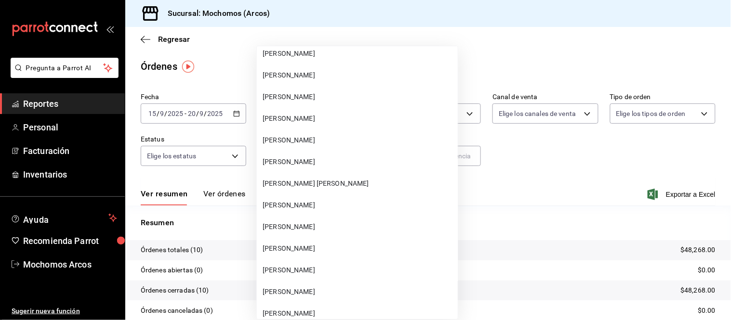
click at [331, 200] on span "ALDO ULICES BARTOLO ESTRADA" at bounding box center [358, 205] width 191 height 10
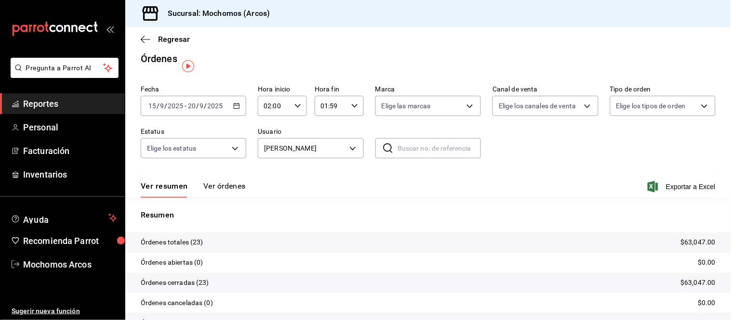
scroll to position [0, 0]
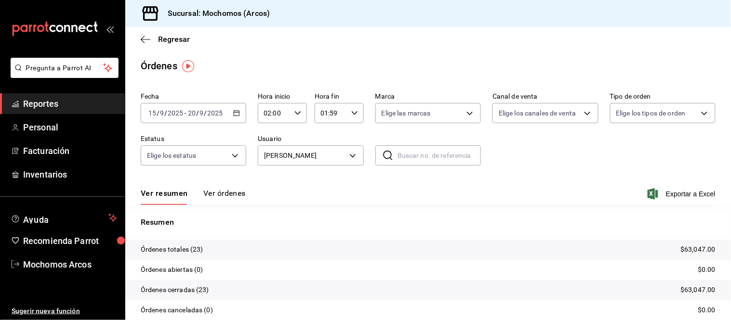
click at [237, 111] on \(Stroke\) "button" at bounding box center [237, 113] width 6 height 5
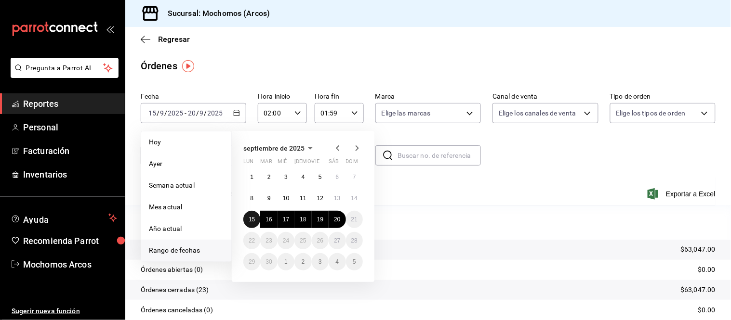
click at [250, 219] on abbr "15" at bounding box center [252, 219] width 6 height 7
click at [336, 222] on abbr "20" at bounding box center [337, 219] width 6 height 7
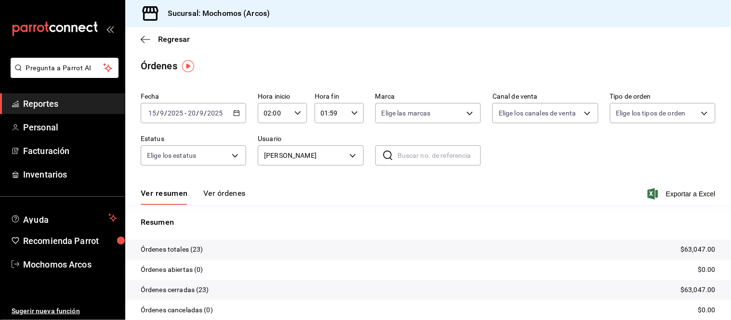
click at [299, 113] on div "02:00 Hora inicio" at bounding box center [282, 113] width 49 height 20
click at [270, 160] on span "03" at bounding box center [268, 162] width 9 height 8
click at [353, 117] on div at bounding box center [365, 160] width 731 height 320
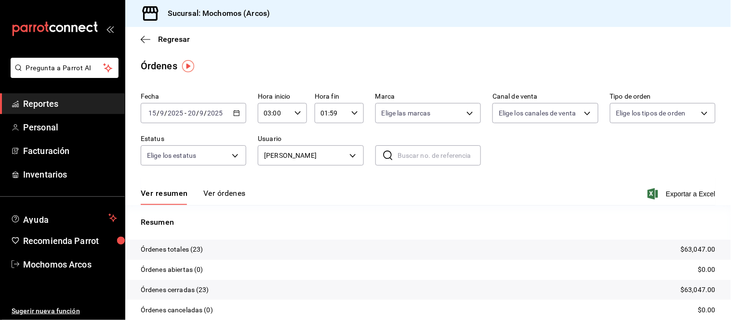
click at [353, 117] on icon "button" at bounding box center [354, 113] width 7 height 7
click at [326, 160] on span "02" at bounding box center [324, 162] width 9 height 8
click at [594, 162] on div at bounding box center [365, 160] width 731 height 320
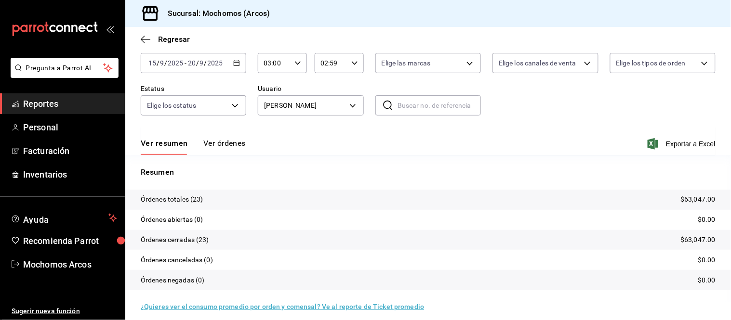
scroll to position [58, 0]
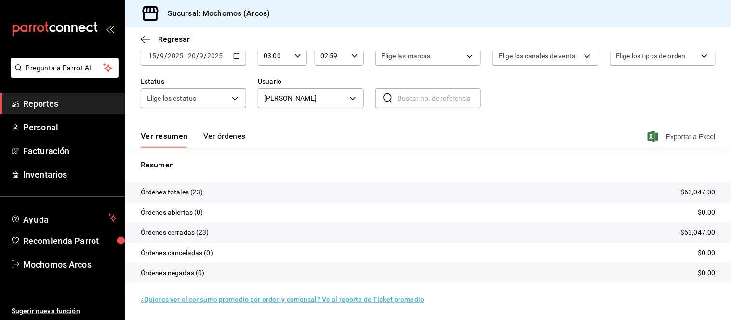
click at [658, 140] on span "Exportar a Excel" at bounding box center [682, 137] width 66 height 12
